Goal: Task Accomplishment & Management: Manage account settings

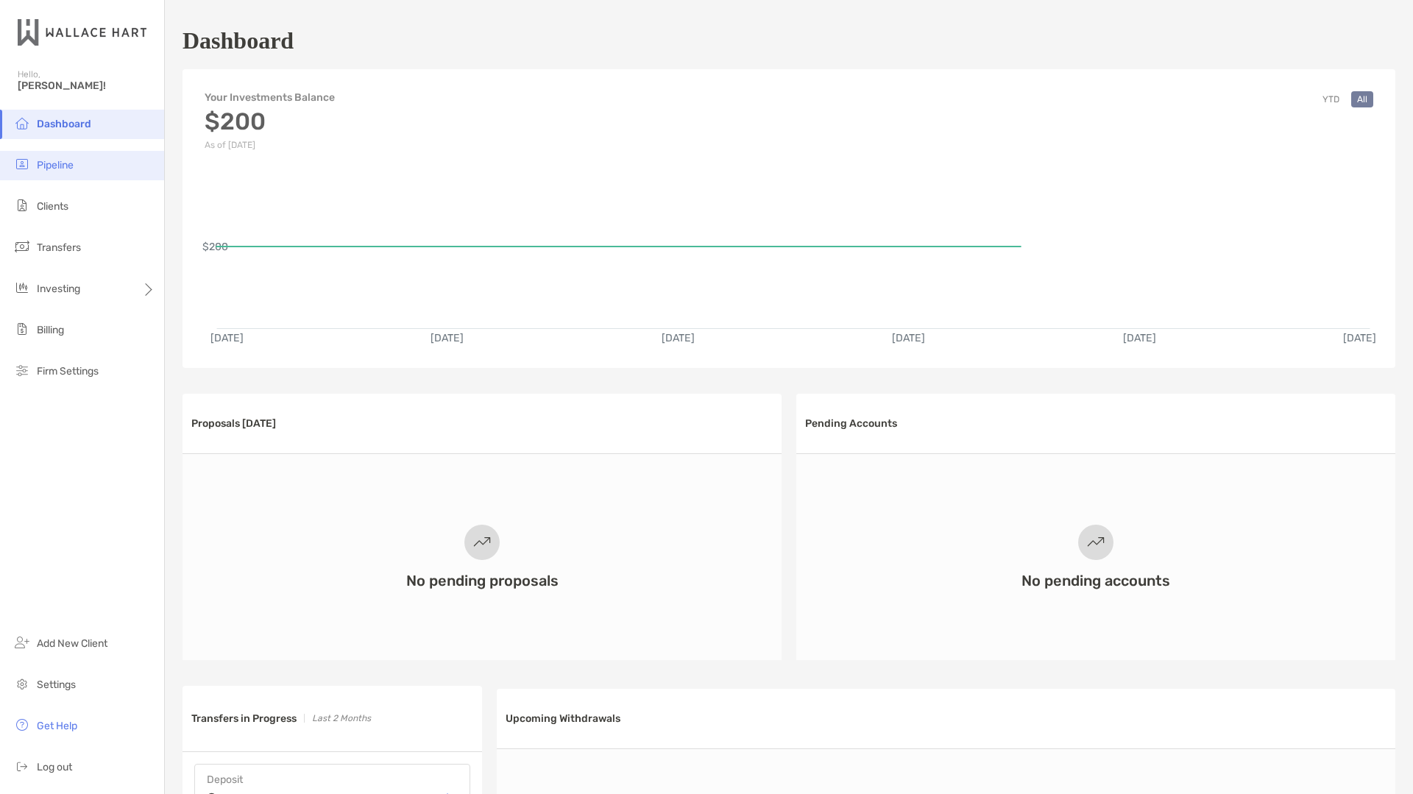
click at [43, 160] on span "Pipeline" at bounding box center [55, 165] width 37 height 13
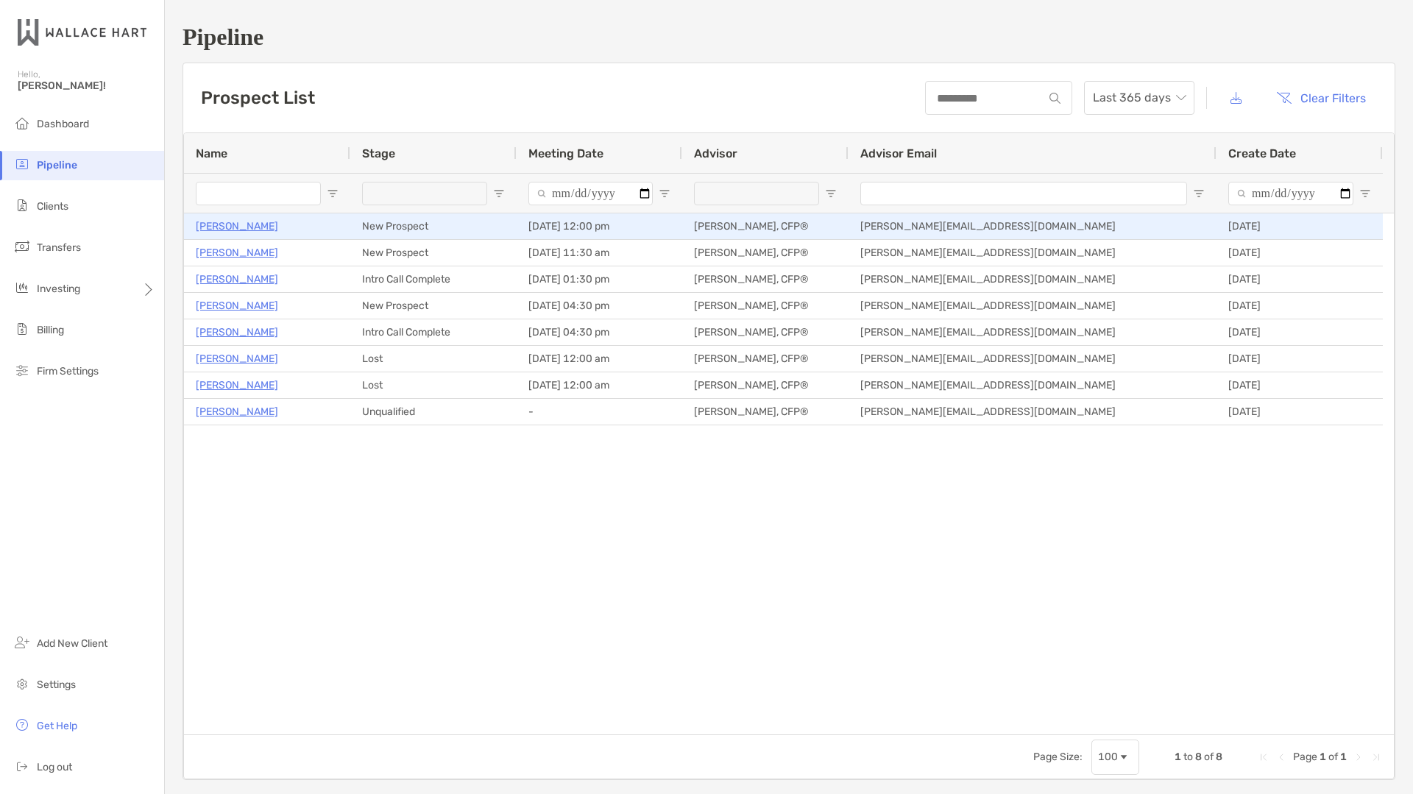
click at [239, 223] on p "[PERSON_NAME]" at bounding box center [237, 226] width 82 height 18
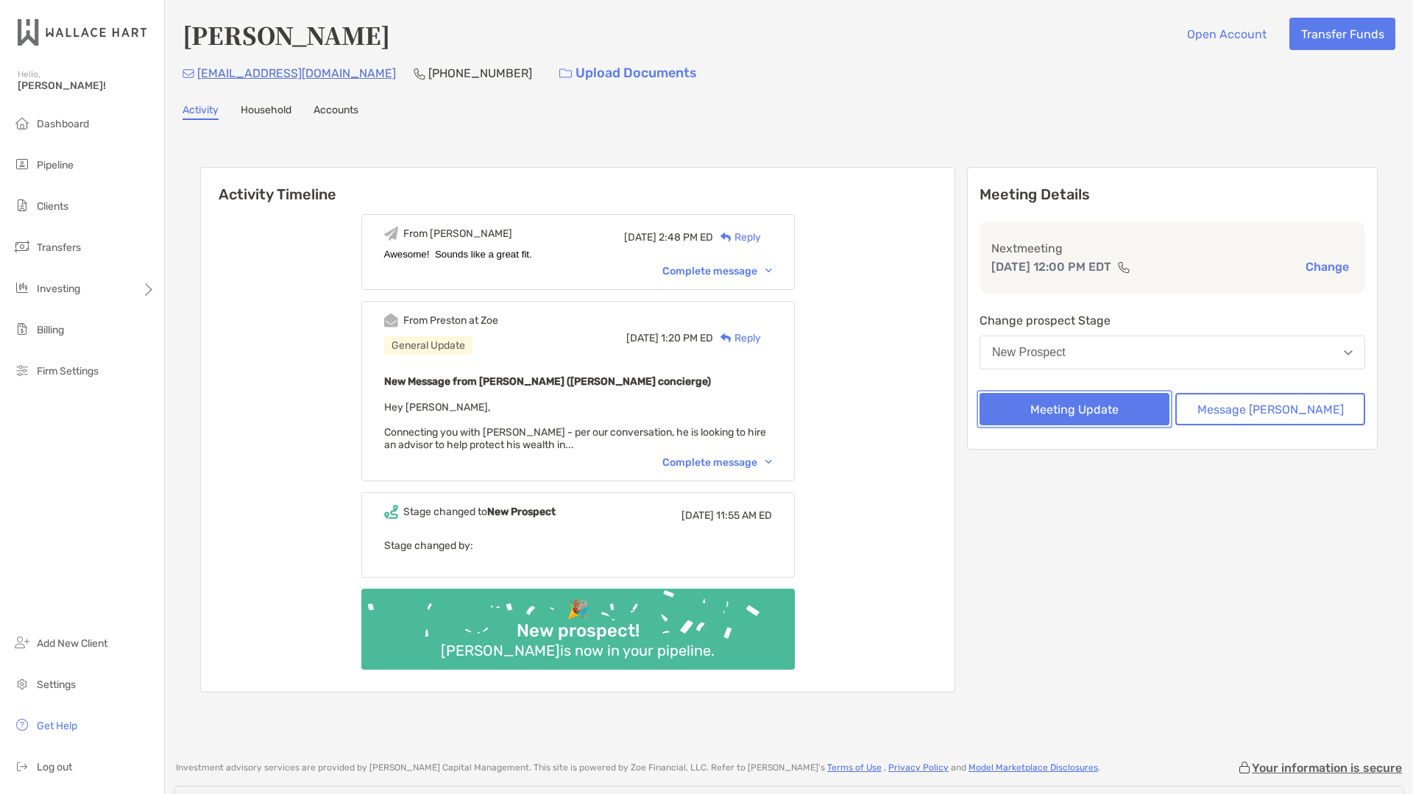
click at [1117, 409] on button "Meeting Update" at bounding box center [1075, 409] width 190 height 32
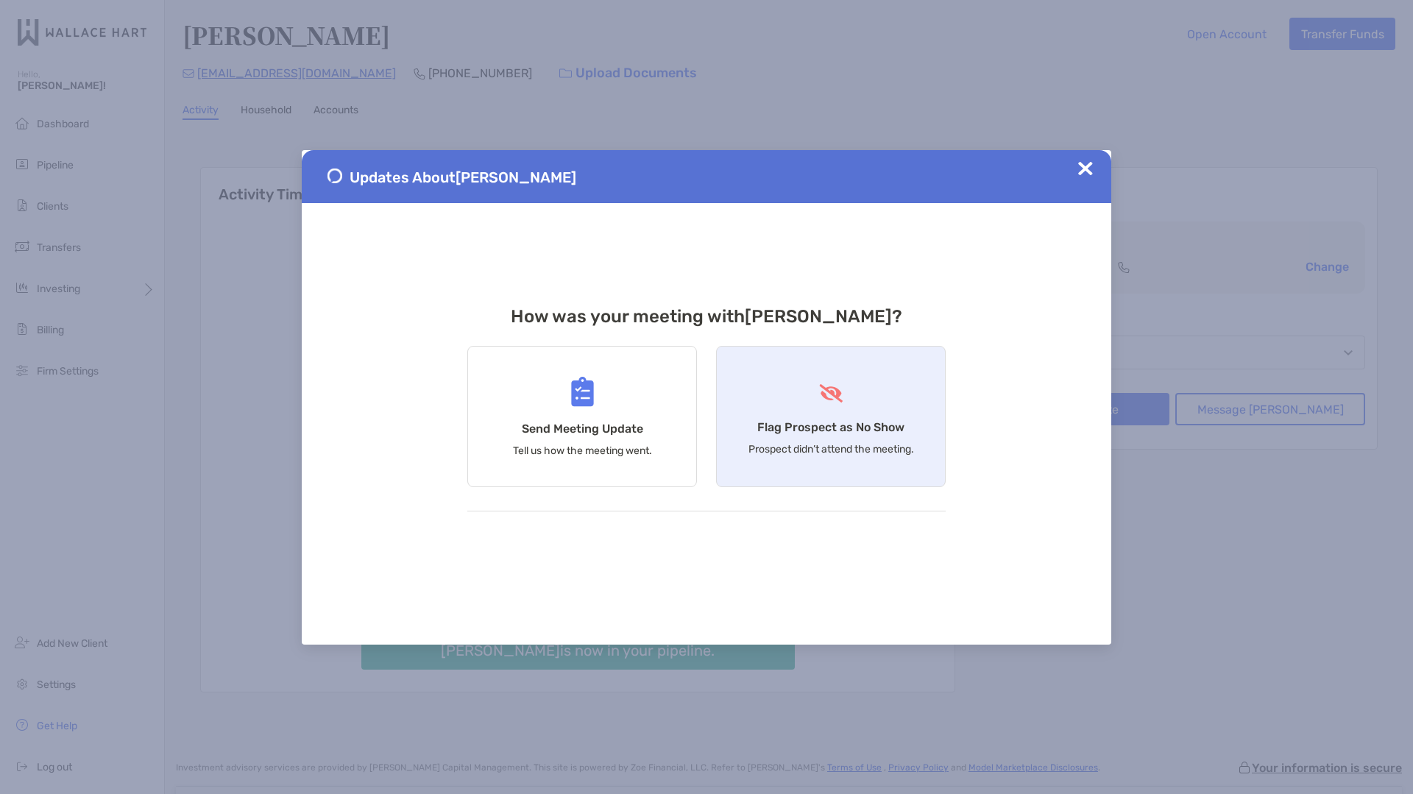
click at [773, 400] on div "Flag Prospect as No Show Prospect didn’t attend the meeting." at bounding box center [831, 416] width 230 height 141
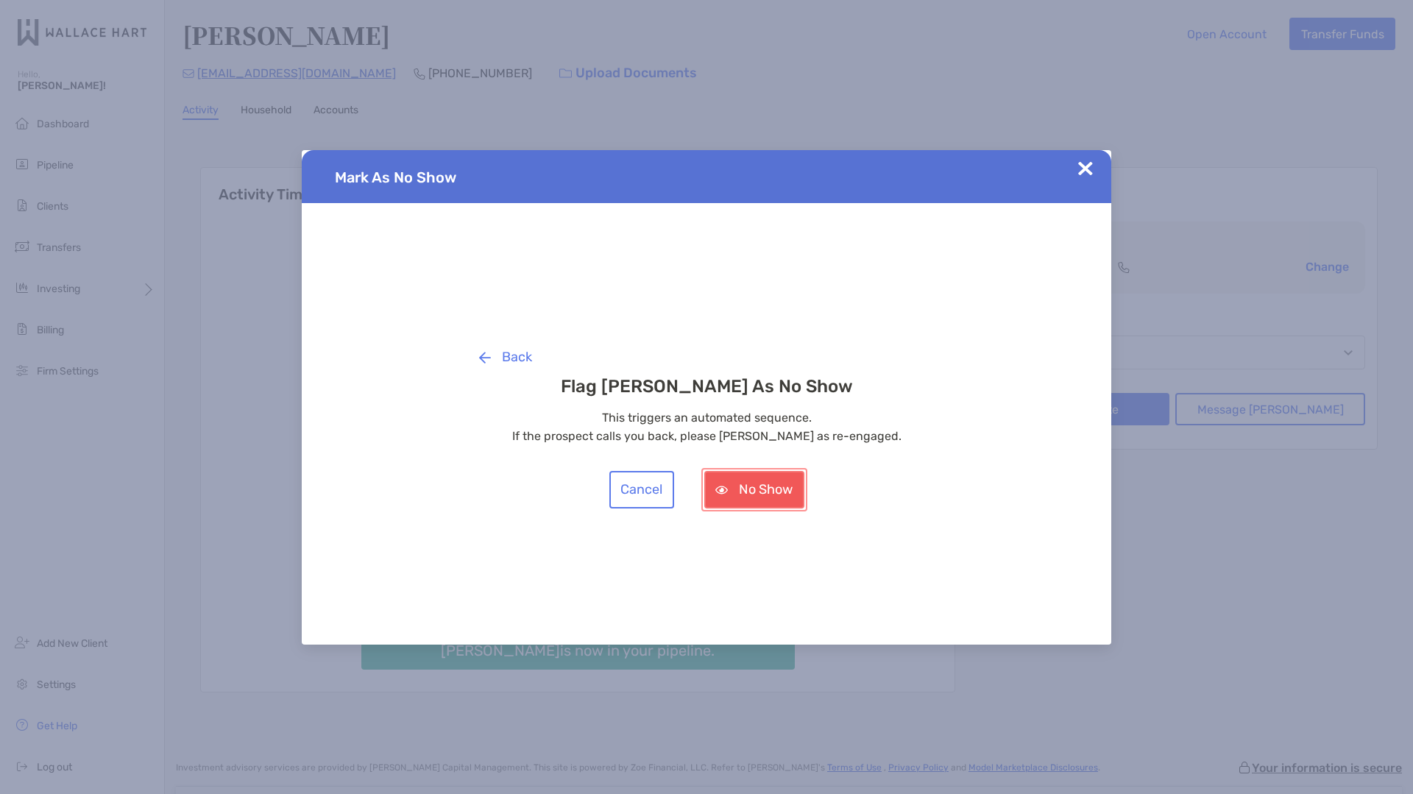
click at [734, 489] on button "No Show" at bounding box center [754, 490] width 100 height 38
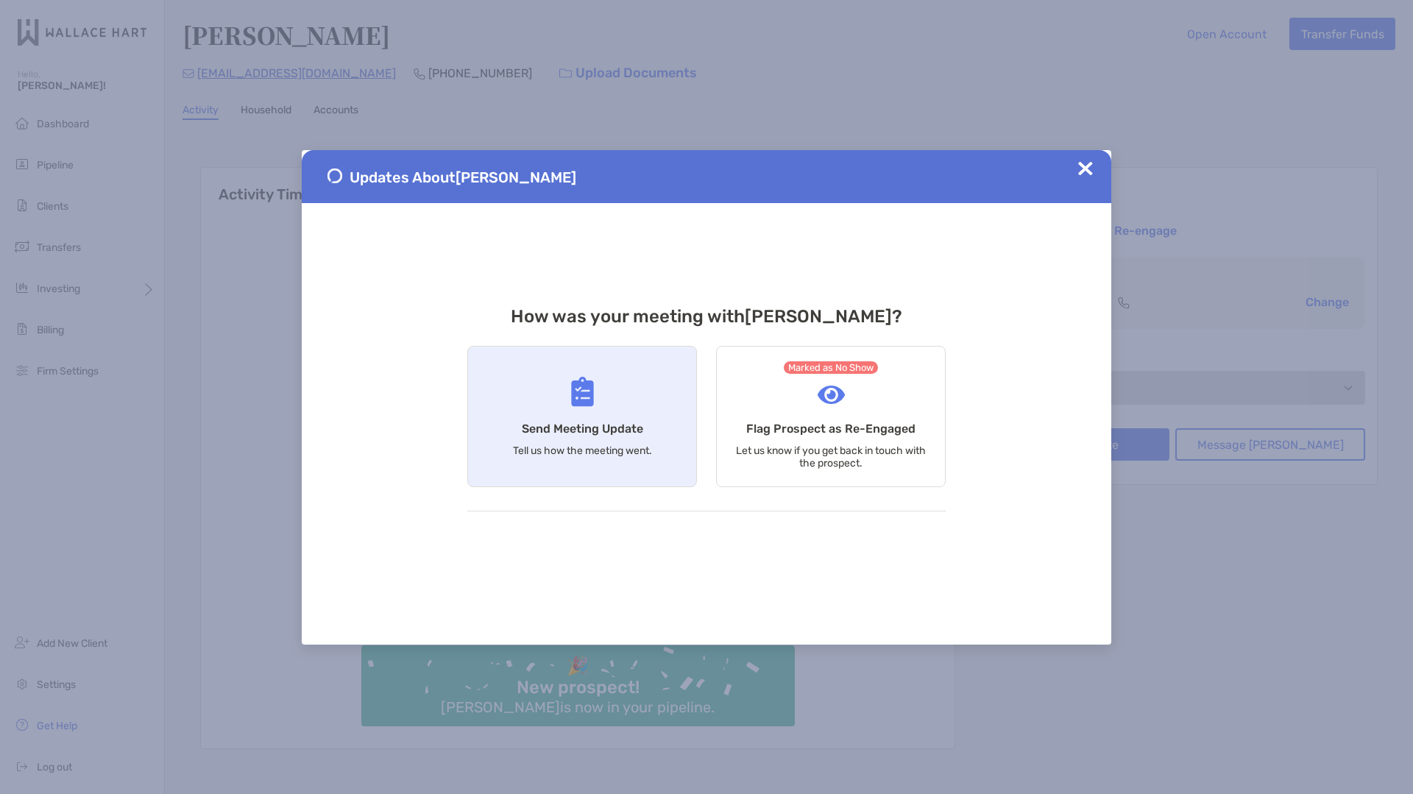
click at [587, 439] on div "Send Meeting Update Tell us how the meeting went." at bounding box center [582, 416] width 230 height 141
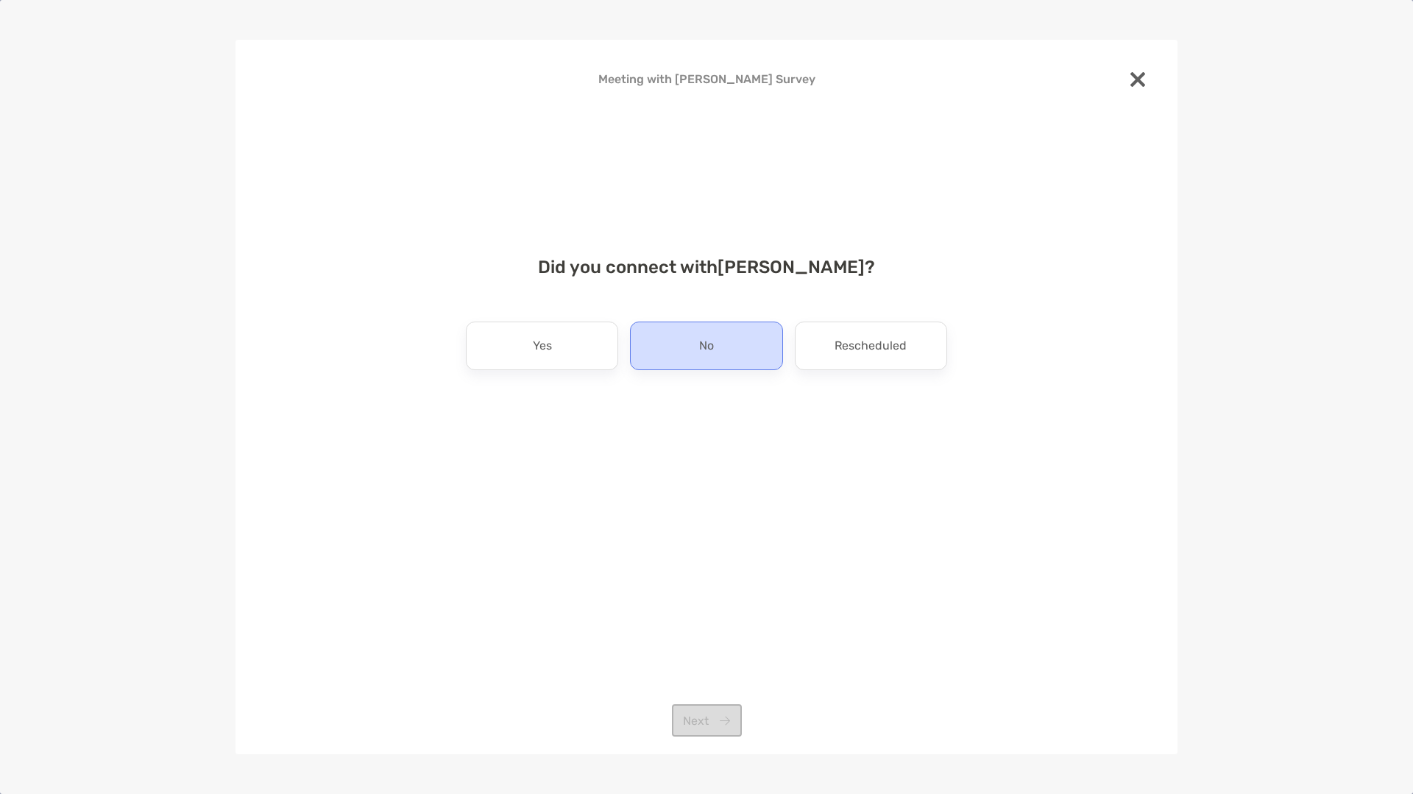
click at [704, 343] on p "No" at bounding box center [706, 346] width 15 height 24
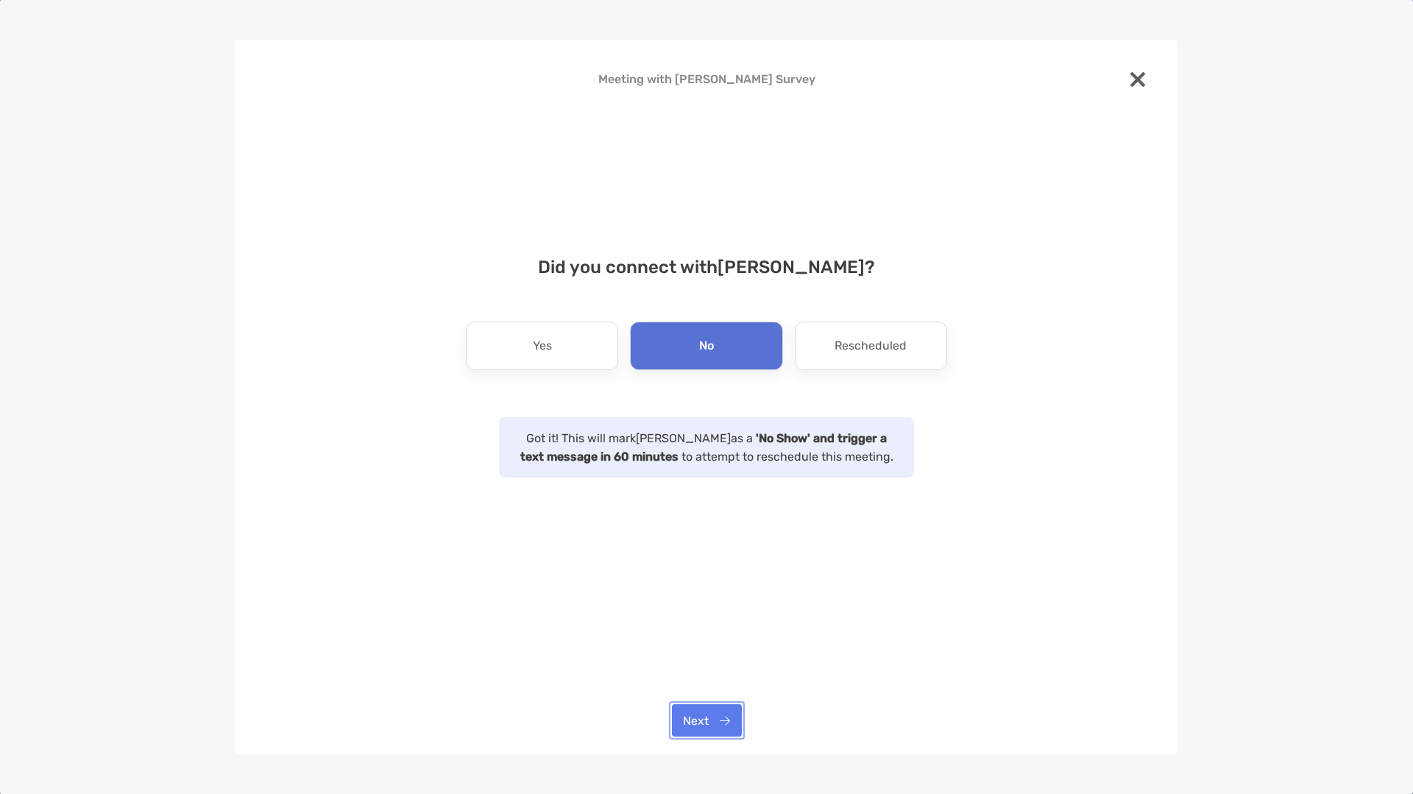
click at [701, 721] on button "Next" at bounding box center [707, 720] width 70 height 32
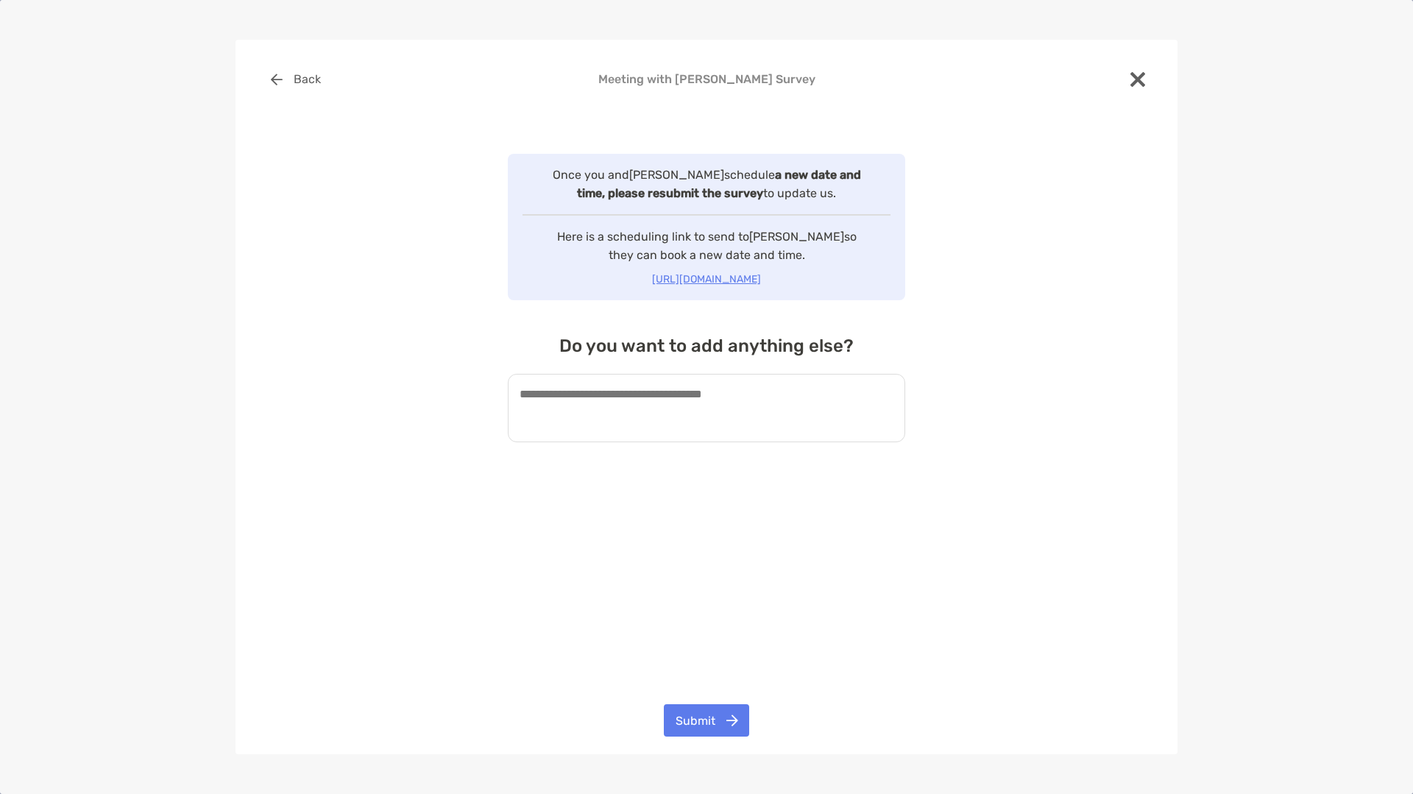
click at [637, 396] on textarea at bounding box center [706, 408] width 397 height 68
type textarea "**********"
click at [699, 701] on div "**********" at bounding box center [707, 397] width 942 height 715
click at [704, 713] on button "Submit" at bounding box center [706, 720] width 85 height 32
